Goal: Complete application form

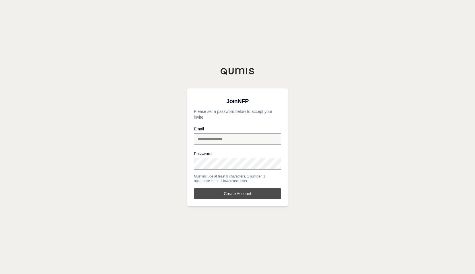
click at [236, 194] on button "Create Account" at bounding box center [237, 193] width 87 height 11
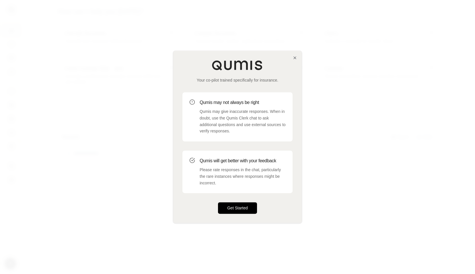
click at [235, 209] on button "Get Started" at bounding box center [237, 207] width 39 height 11
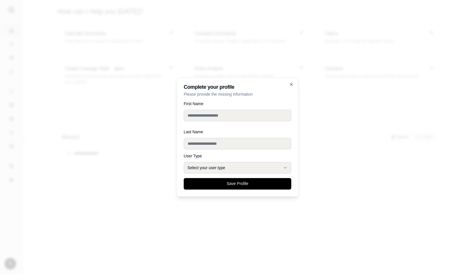
click at [216, 114] on input "First Name" at bounding box center [238, 115] width 108 height 11
type input "****"
click at [327, 133] on div at bounding box center [237, 137] width 475 height 274
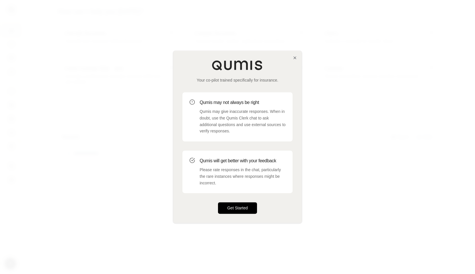
click at [241, 210] on button "Get Started" at bounding box center [237, 207] width 39 height 11
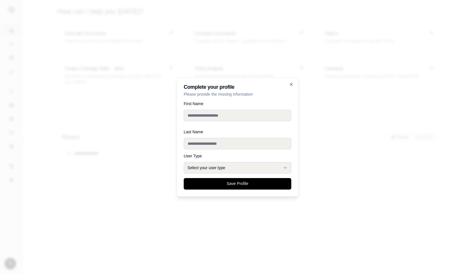
click at [210, 116] on input "First Name" at bounding box center [238, 115] width 108 height 11
type input "****"
click at [188, 167] on button "Select your user type" at bounding box center [238, 167] width 108 height 11
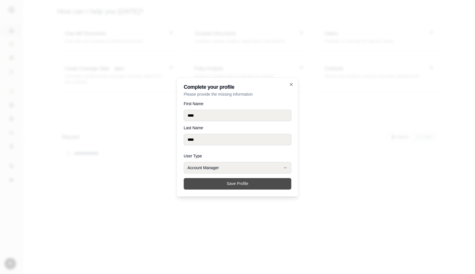
click at [237, 185] on button "Save Profile" at bounding box center [238, 183] width 108 height 11
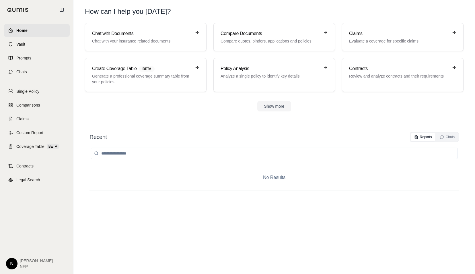
click at [10, 7] on div at bounding box center [18, 9] width 31 height 13
